Goal: Task Accomplishment & Management: Manage account settings

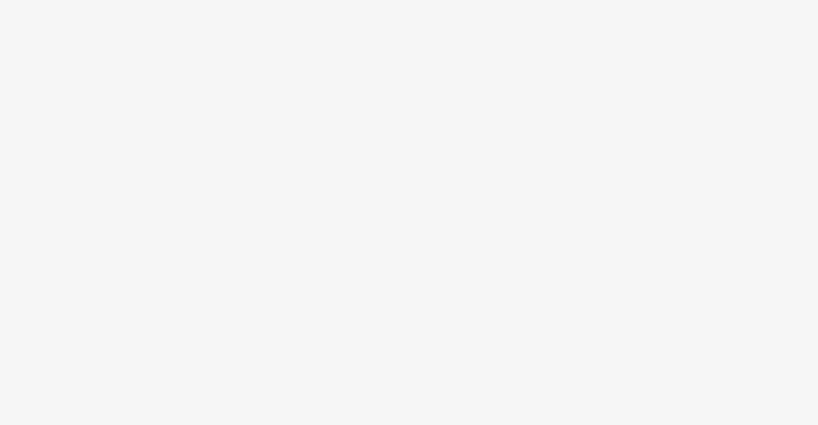
click at [481, 87] on body at bounding box center [409, 212] width 818 height 425
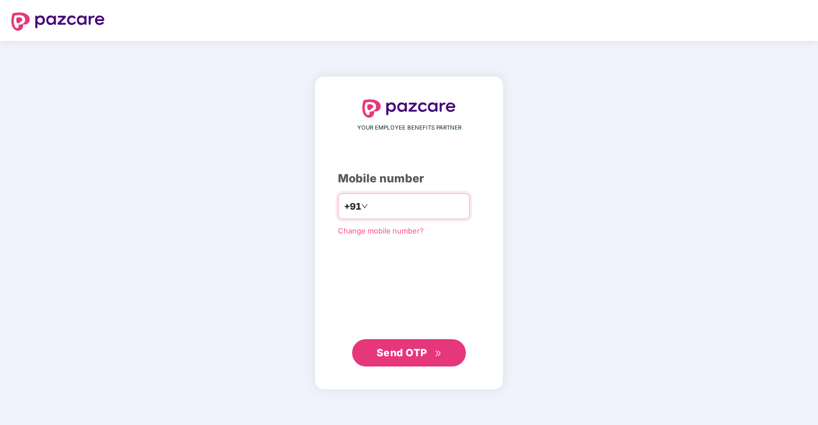
click at [428, 206] on input "number" at bounding box center [416, 206] width 93 height 18
type input "**********"
click at [411, 348] on span "Send OTP" at bounding box center [401, 353] width 51 height 12
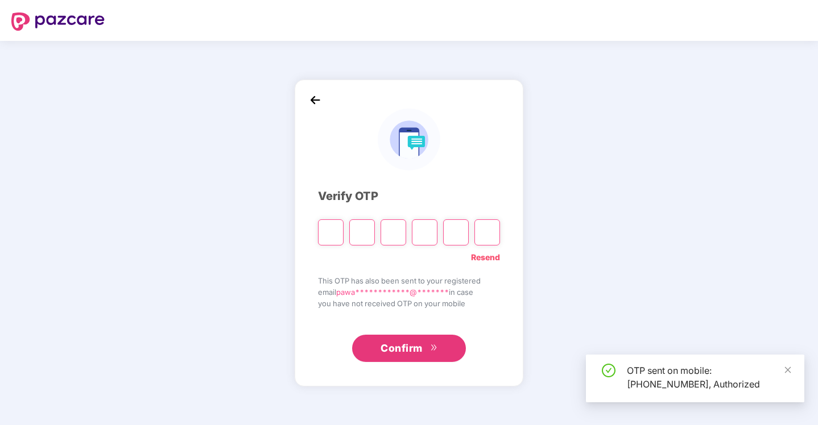
click at [330, 233] on input "Please enter verification code. Digit 1" at bounding box center [331, 232] width 26 height 26
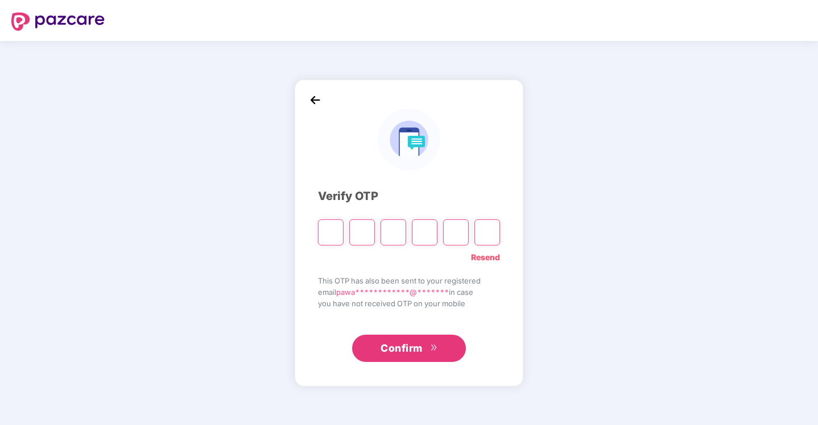
type input "*"
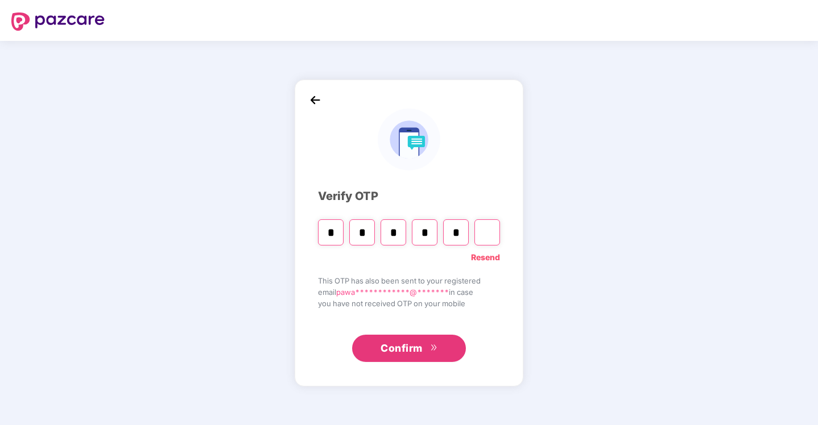
type input "*"
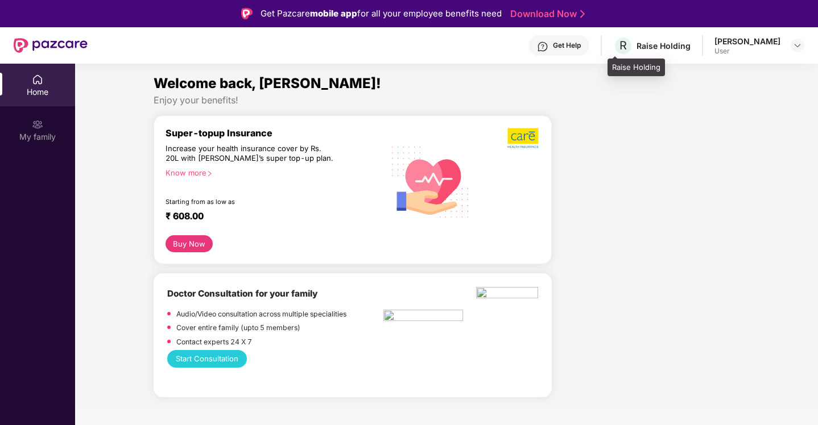
click at [655, 42] on div "Raise Holding" at bounding box center [663, 45] width 54 height 11
click at [736, 38] on div "Pawankumar Bagul" at bounding box center [747, 41] width 66 height 11
click at [790, 43] on div at bounding box center [797, 46] width 14 height 14
click at [796, 44] on img at bounding box center [796, 45] width 9 height 9
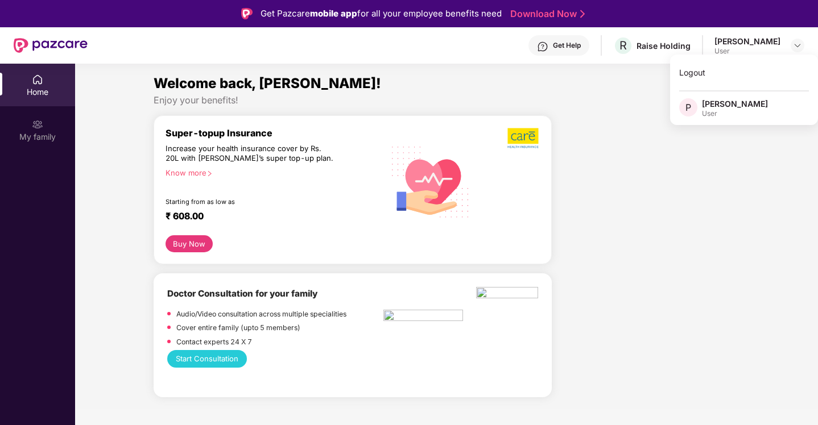
click at [484, 127] on div at bounding box center [508, 138] width 63 height 22
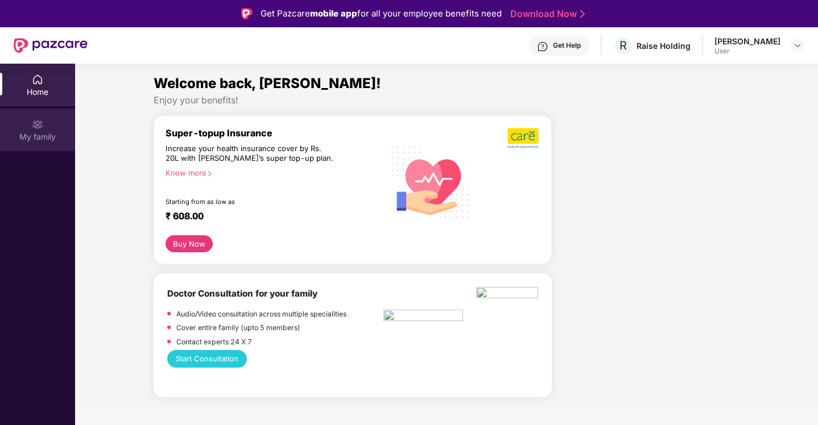
click at [32, 130] on img at bounding box center [37, 124] width 11 height 11
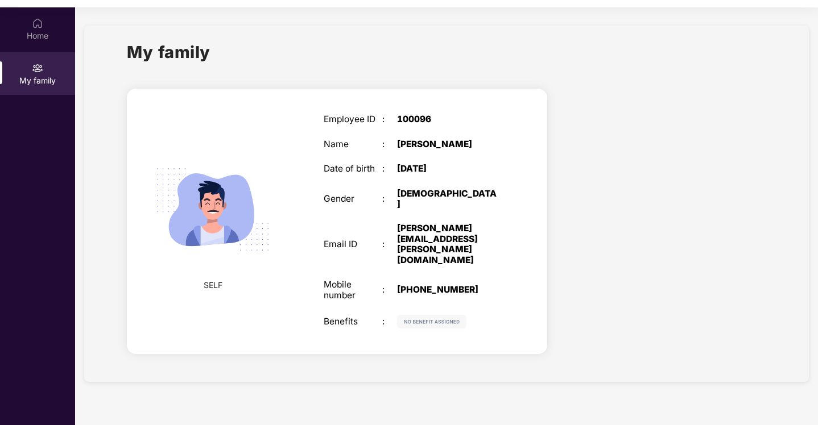
scroll to position [64, 0]
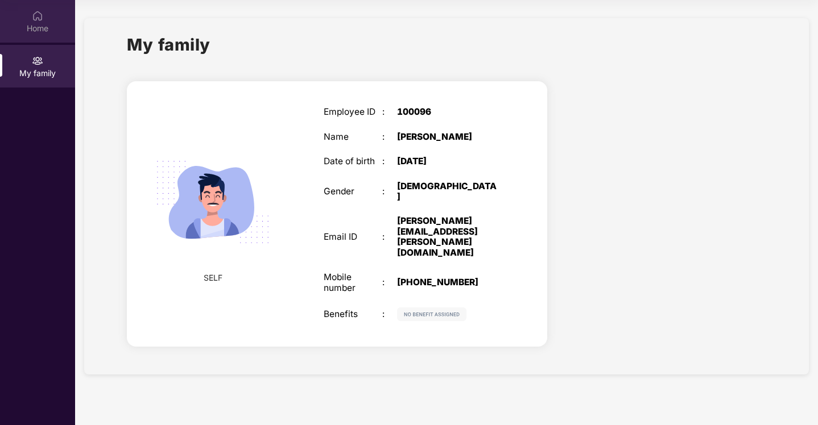
click at [49, 20] on div "Home" at bounding box center [37, 21] width 75 height 43
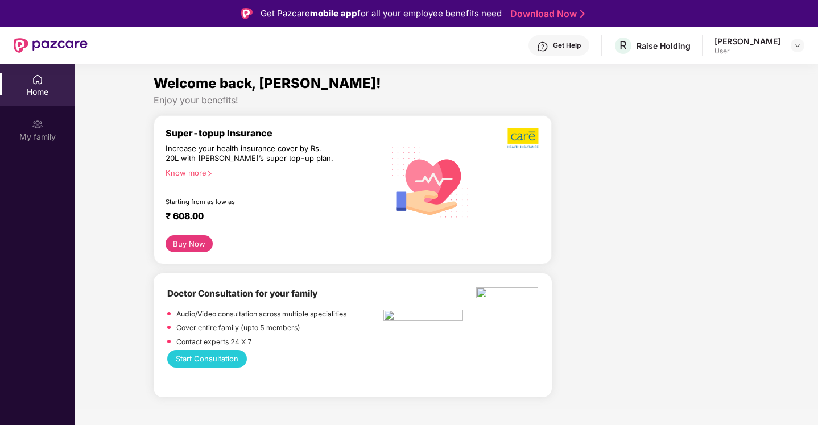
click at [729, 44] on div "Pawankumar Bagul" at bounding box center [747, 41] width 66 height 11
click at [758, 39] on div "Pawankumar Bagul" at bounding box center [747, 41] width 66 height 11
click at [773, 49] on div "User" at bounding box center [747, 51] width 66 height 9
click at [802, 46] on div at bounding box center [797, 46] width 14 height 14
click at [711, 114] on div "User" at bounding box center [735, 113] width 66 height 9
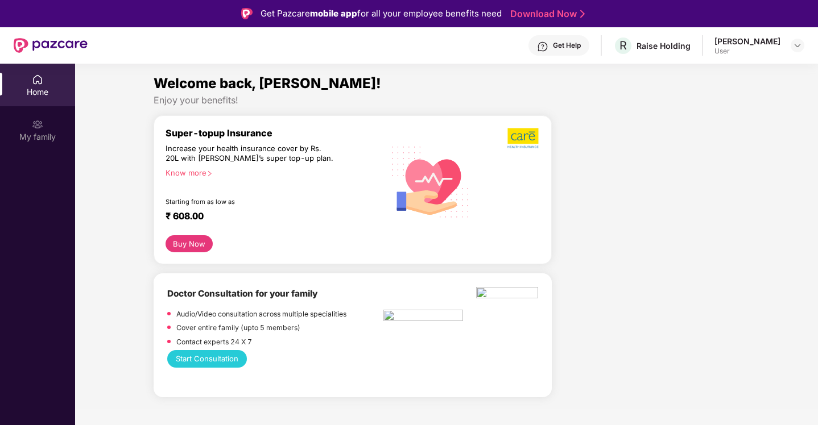
click at [804, 45] on header "Get Help R Raise Holding Pawankumar Bagul User" at bounding box center [409, 45] width 818 height 36
click at [800, 45] on img at bounding box center [796, 45] width 9 height 9
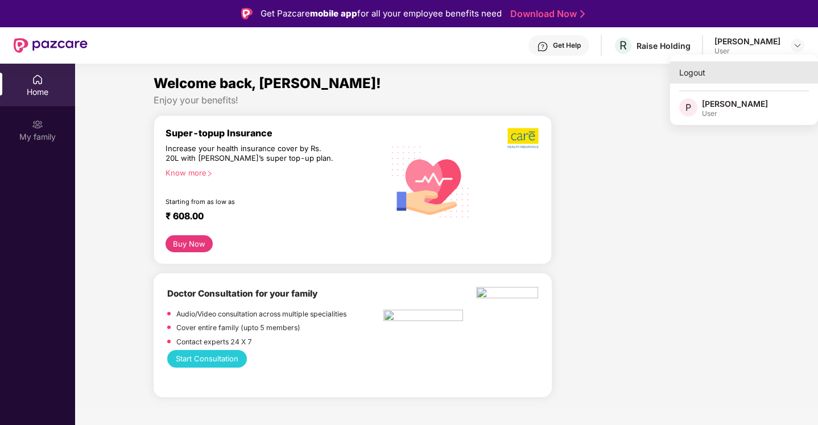
click at [686, 70] on div "Logout" at bounding box center [744, 72] width 148 height 22
